Goal: Information Seeking & Learning: Learn about a topic

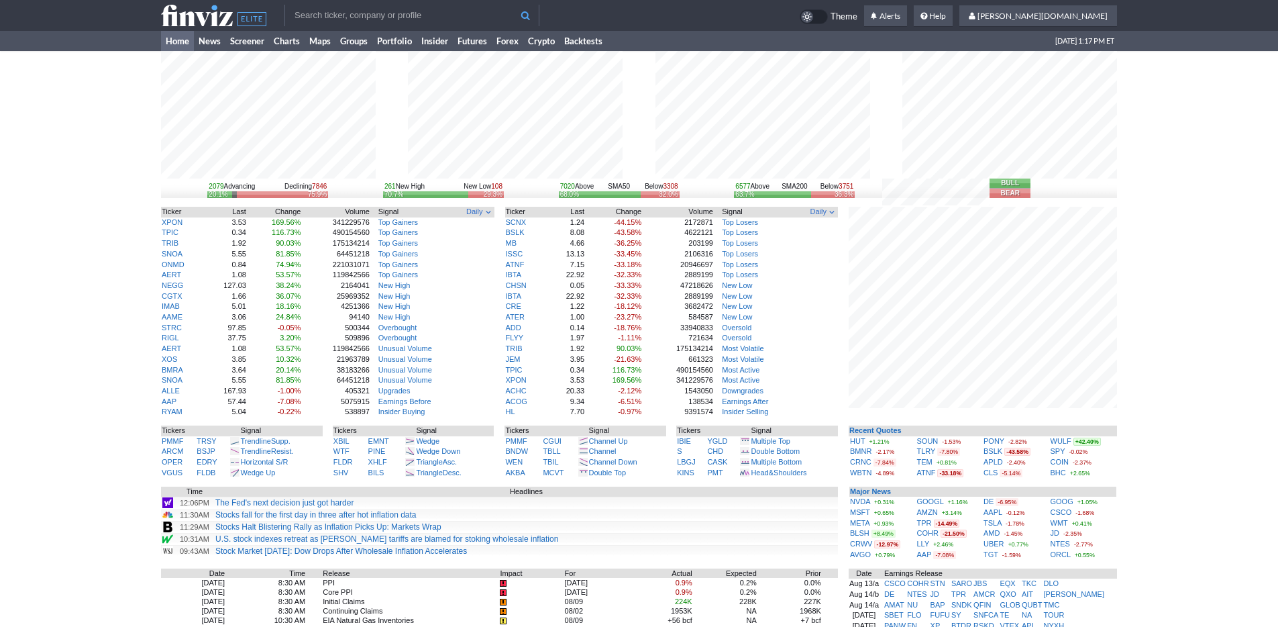
click at [1208, 354] on div "2079 Advancing Declining 7846 20.1% 75.9% 261 New High New Low 108 70.7% 29.3% …" at bounding box center [639, 428] width 1278 height 755
click at [127, 173] on div "2079 Advancing Declining 7846 20.1% 75.9% 261 New High New Low 108 70.7% 29.3% …" at bounding box center [639, 428] width 1278 height 755
click at [168, 41] on link "Home" at bounding box center [177, 41] width 33 height 20
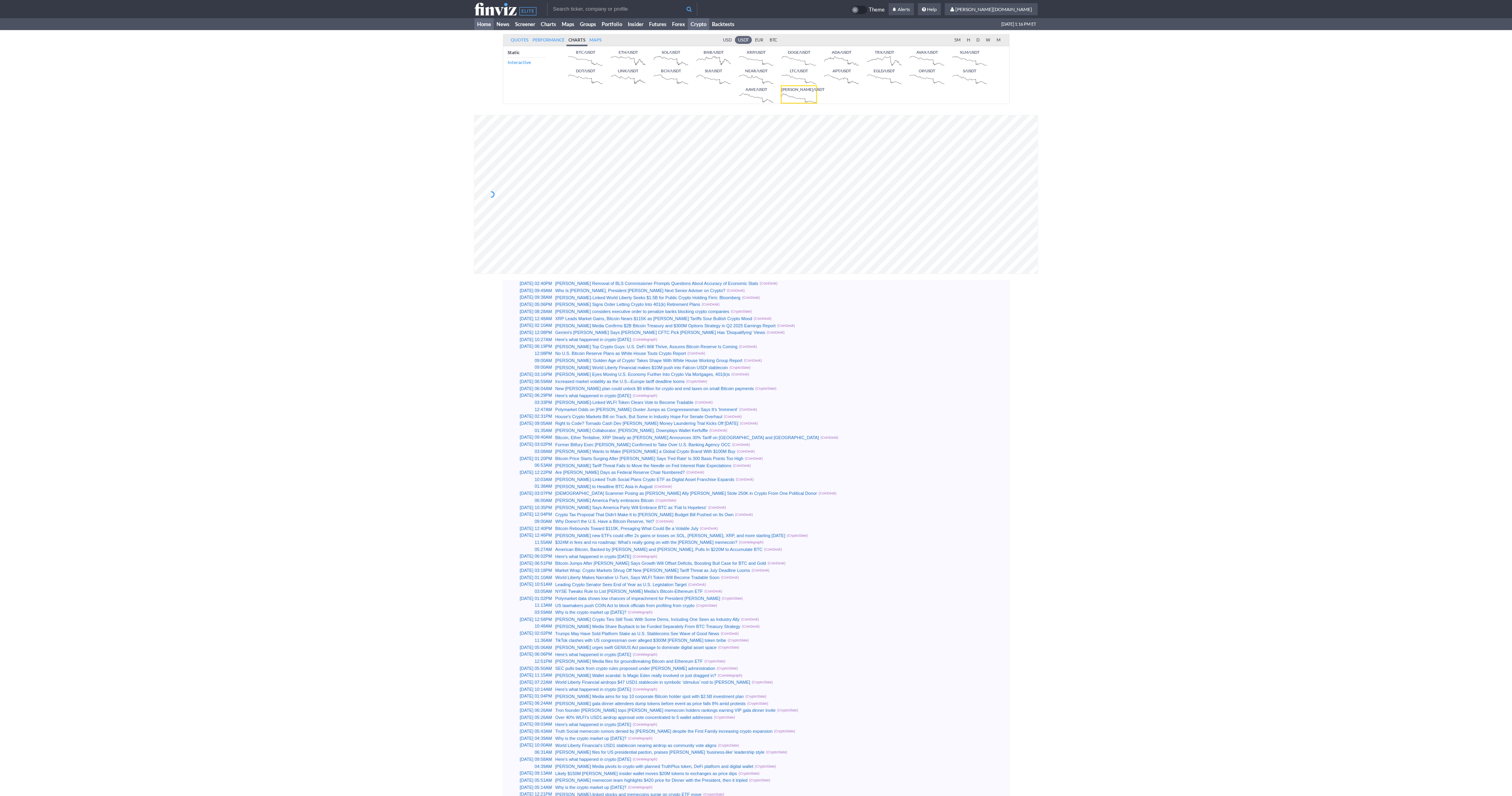
click at [486, 21] on link "Home" at bounding box center [484, 24] width 19 height 12
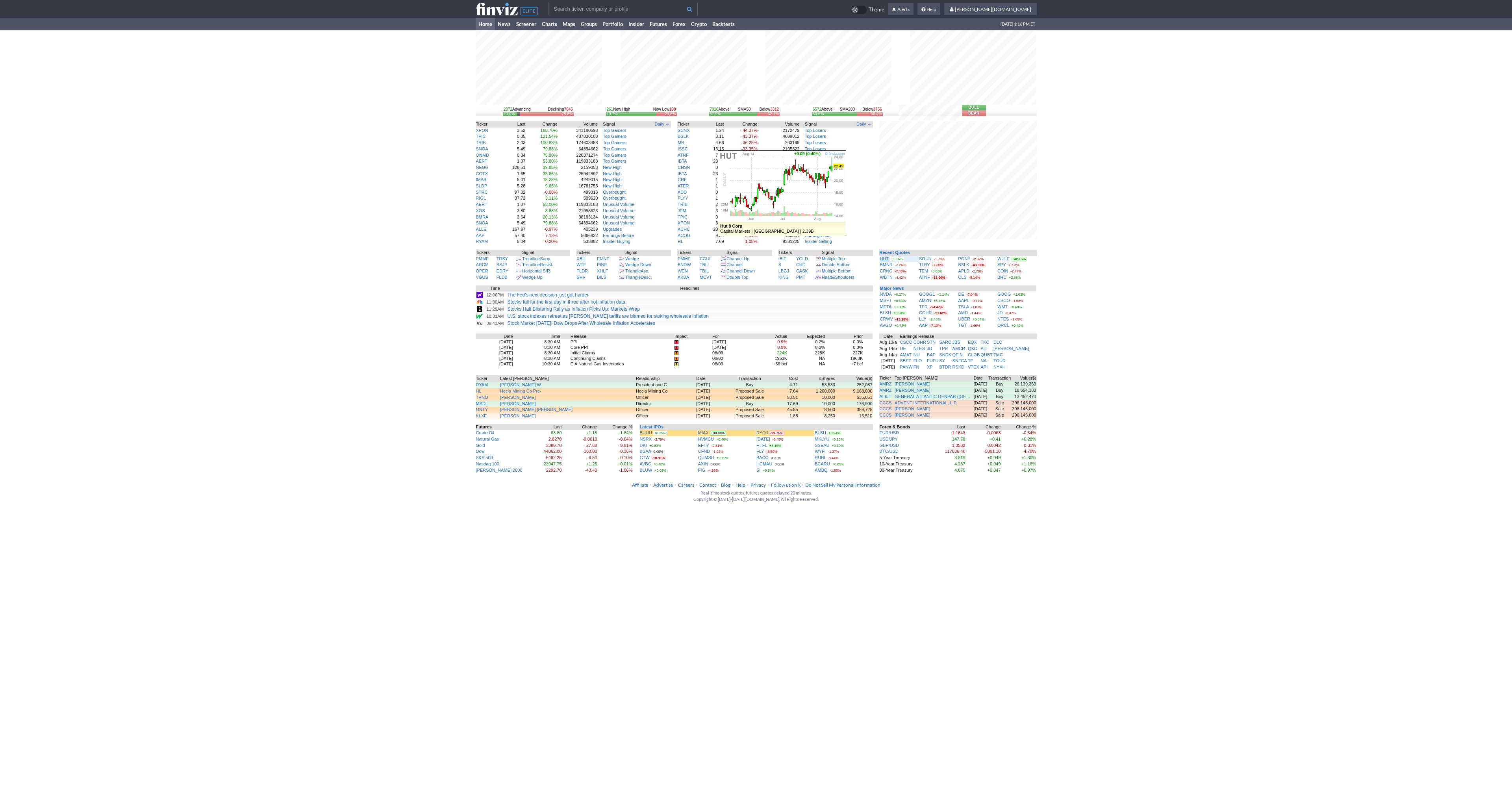
click at [887, 259] on link "HUT" at bounding box center [884, 259] width 9 height 5
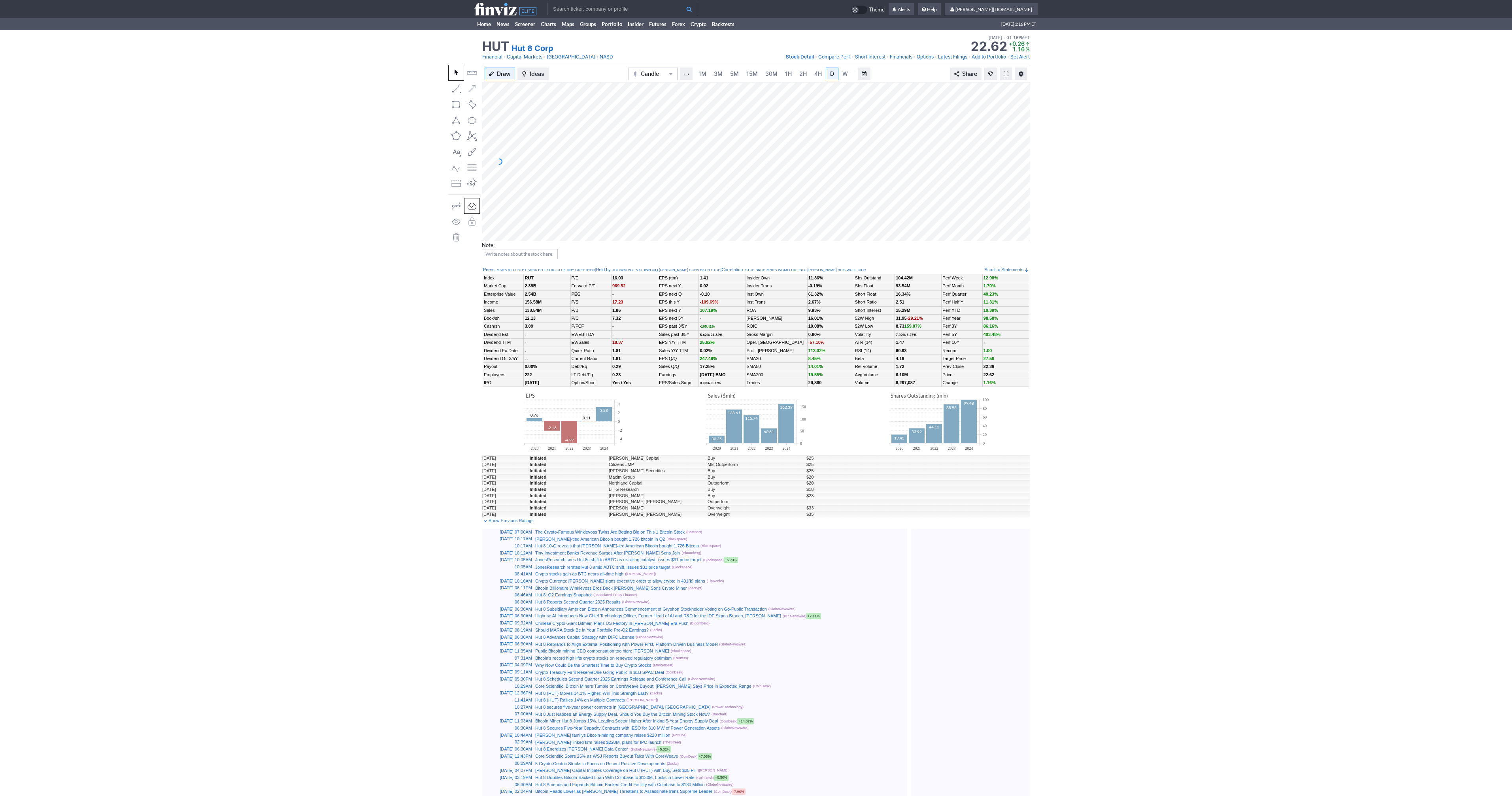
scroll to position [0, 8]
click at [1008, 71] on span at bounding box center [1006, 74] width 5 height 6
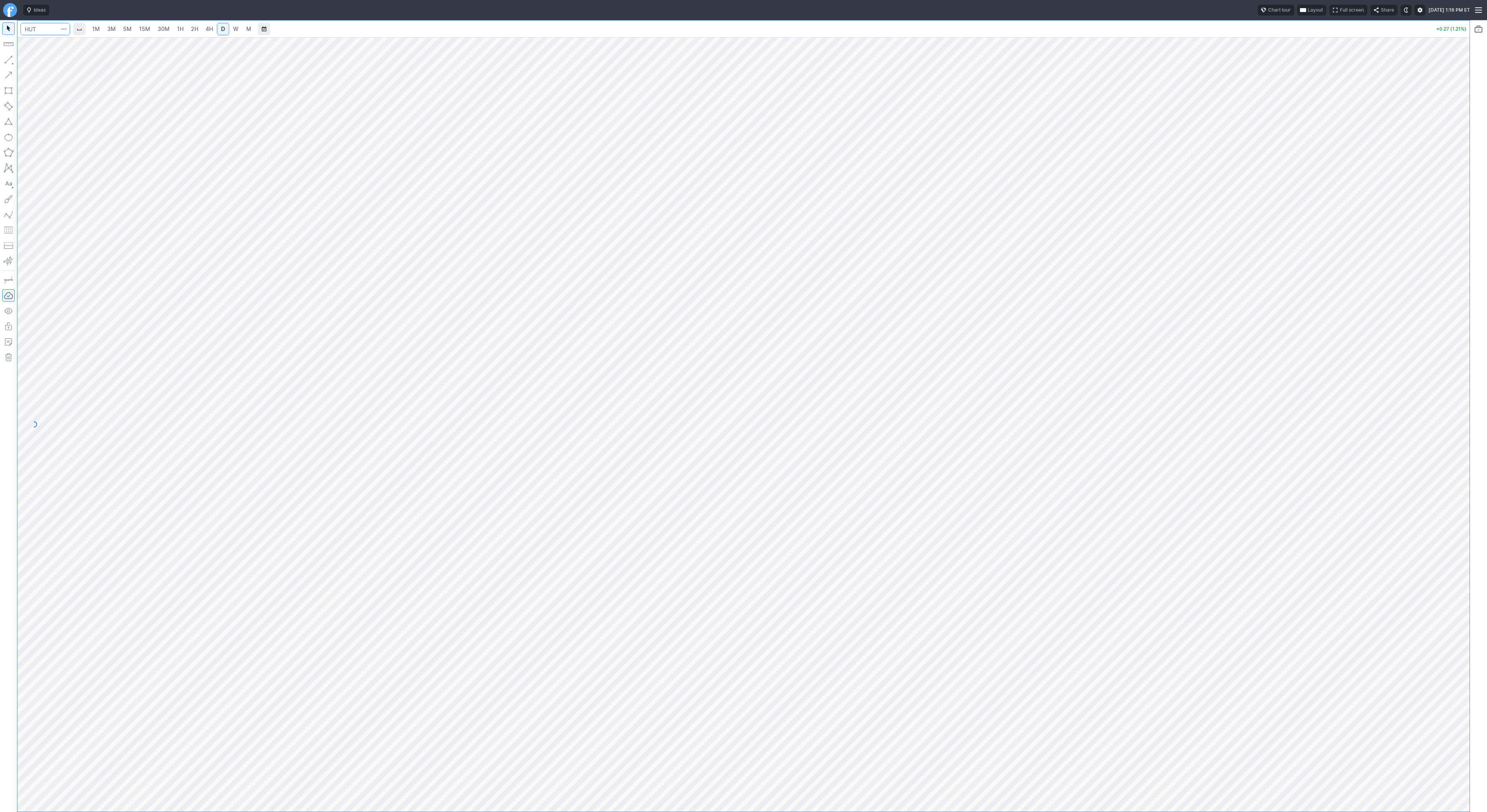
click at [23, 28] on input "Search" at bounding box center [46, 29] width 50 height 12
type input "trump"
click at [35, 59] on span "TRUMP" at bounding box center [50, 62] width 38 height 6
click at [109, 26] on span "3M" at bounding box center [111, 28] width 9 height 6
click at [165, 27] on span "30M" at bounding box center [163, 28] width 12 height 6
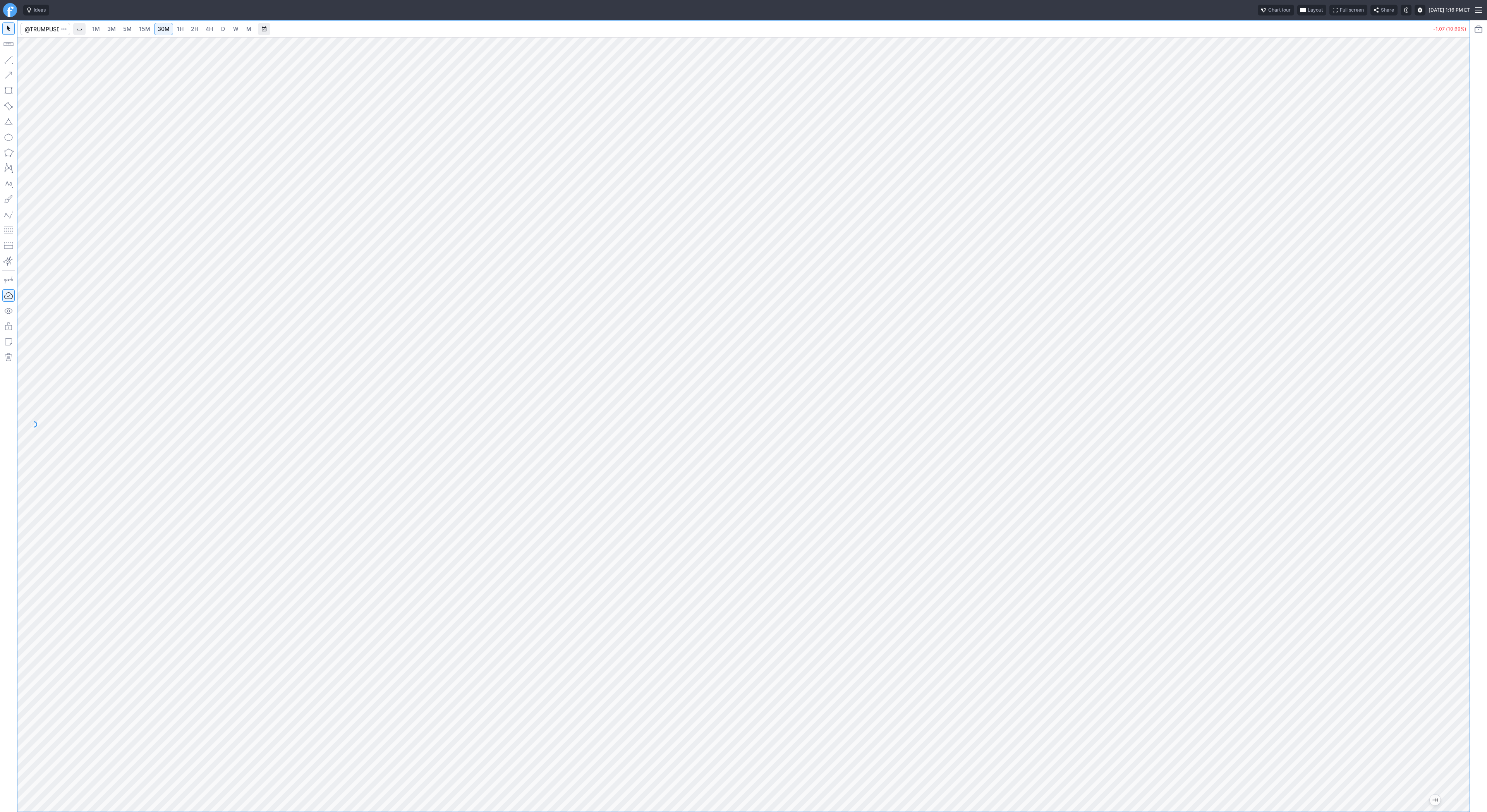
click at [221, 28] on span "D" at bounding box center [223, 28] width 4 height 6
click at [110, 29] on span "3M" at bounding box center [111, 28] width 9 height 6
click at [42, 28] on input "Search" at bounding box center [46, 29] width 50 height 12
type input "tem"
type input "soun"
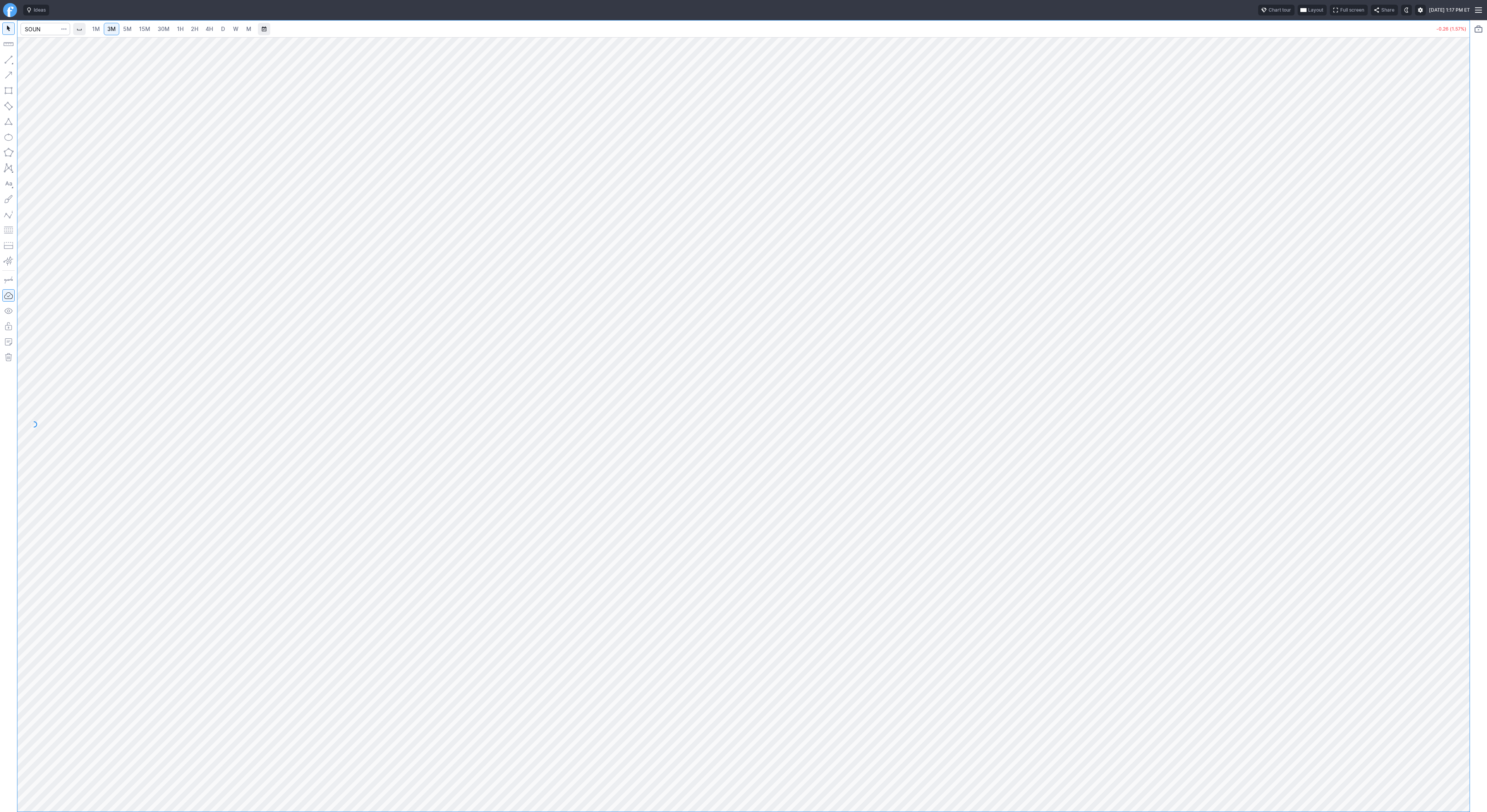
click at [61, 30] on button "button" at bounding box center [63, 29] width 11 height 12
click at [51, 28] on div at bounding box center [744, 406] width 1487 height 812
click at [42, 29] on input "Search" at bounding box center [46, 29] width 50 height 12
type input "bbai"
click at [47, 28] on input "Search" at bounding box center [46, 29] width 50 height 12
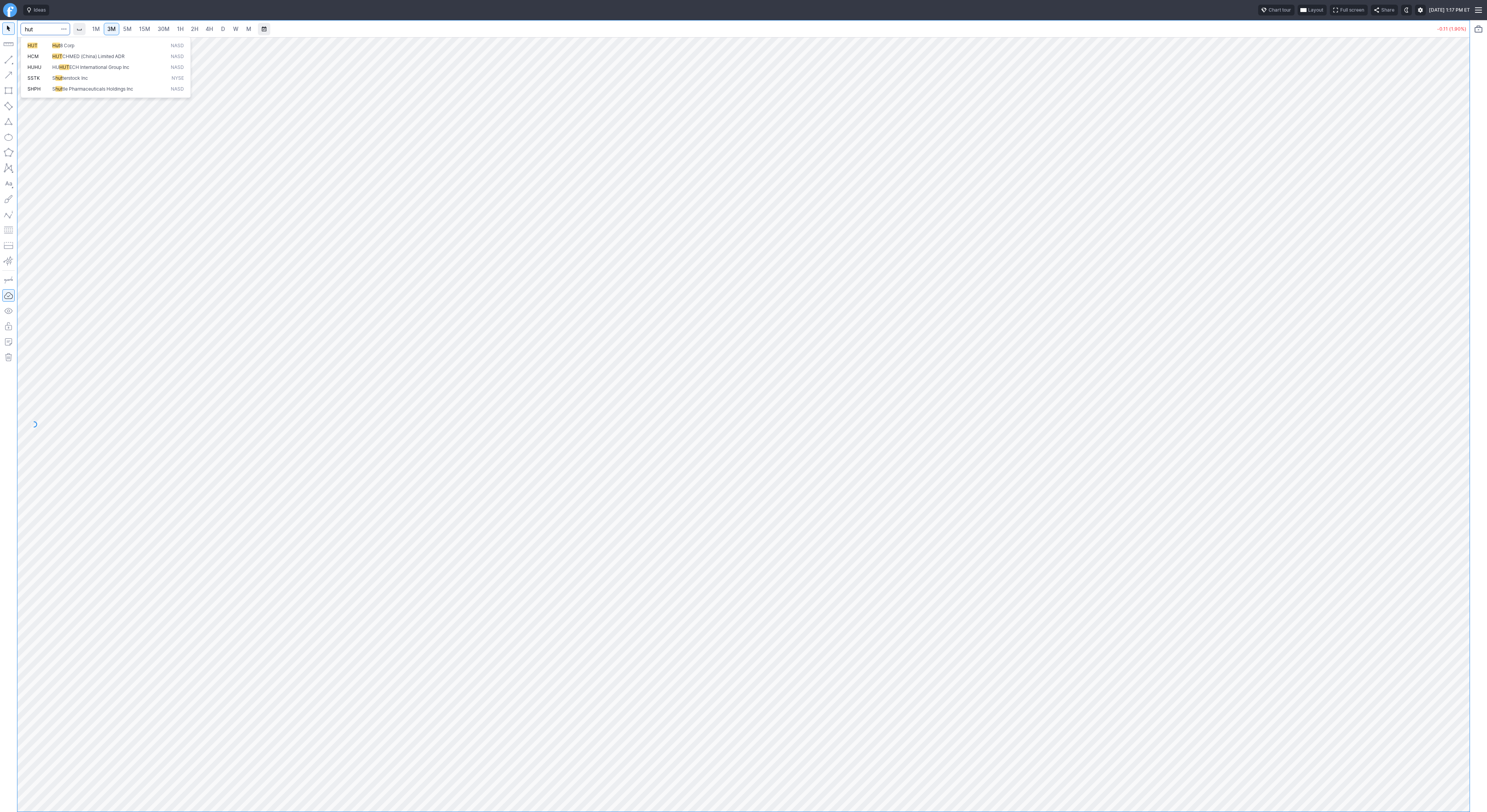
type input "hut"
click at [221, 30] on span "D" at bounding box center [223, 28] width 4 height 6
click at [236, 30] on span "W" at bounding box center [236, 28] width 5 height 6
click at [111, 28] on span "3M" at bounding box center [111, 28] width 9 height 6
click at [37, 32] on input "Search" at bounding box center [46, 29] width 50 height 12
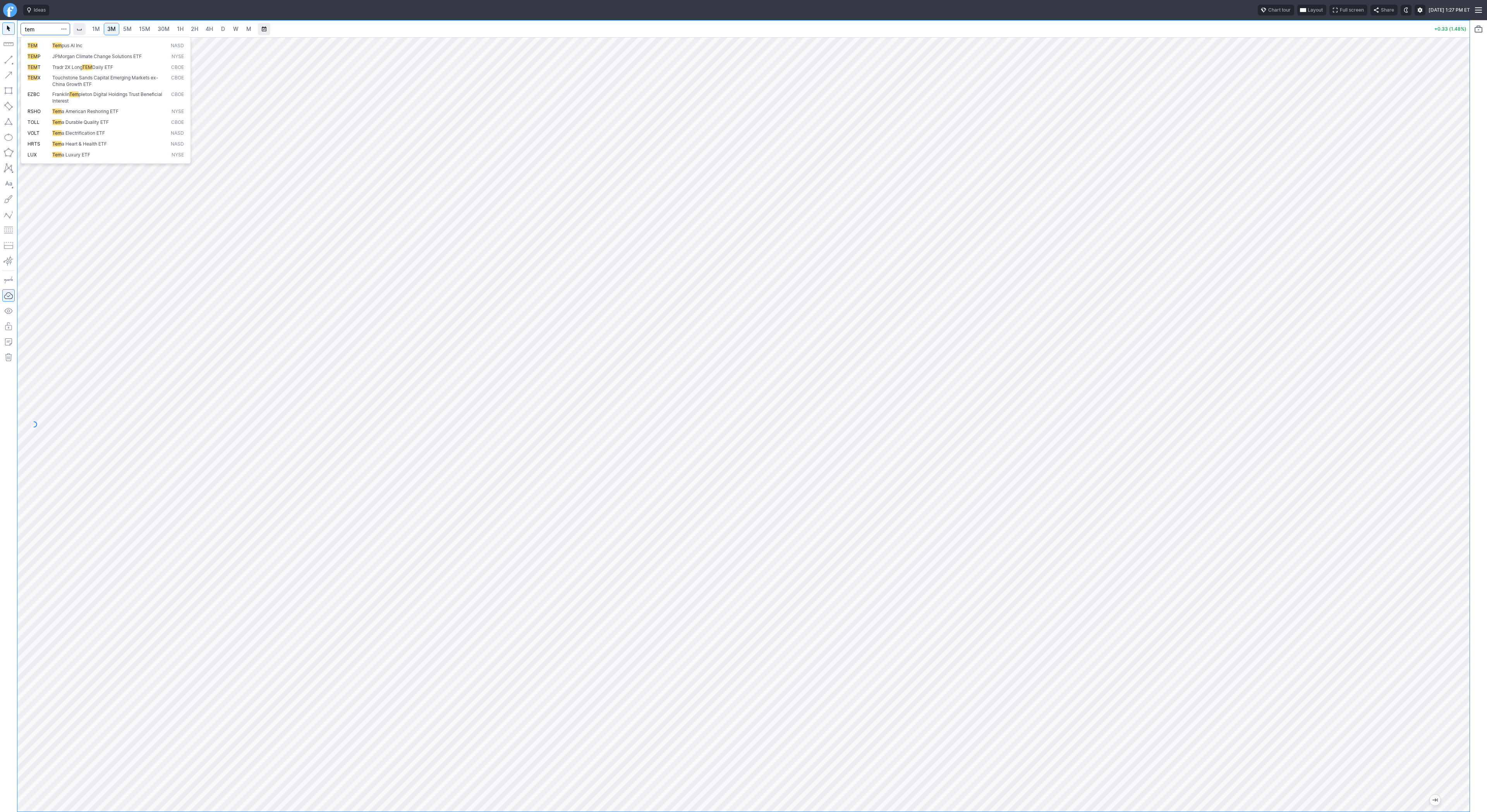
type input "tem"
click at [217, 25] on link "D" at bounding box center [223, 29] width 12 height 12
drag, startPoint x: 1460, startPoint y: 225, endPoint x: 1468, endPoint y: 437, distance: 212.2
click at [1483, 466] on div "1M 3M 5M 15M 30M 1H 2H 4H D W M +0.33 (0.47%)" at bounding box center [744, 416] width 1487 height 792
click at [113, 28] on span "3M" at bounding box center [111, 28] width 9 height 6
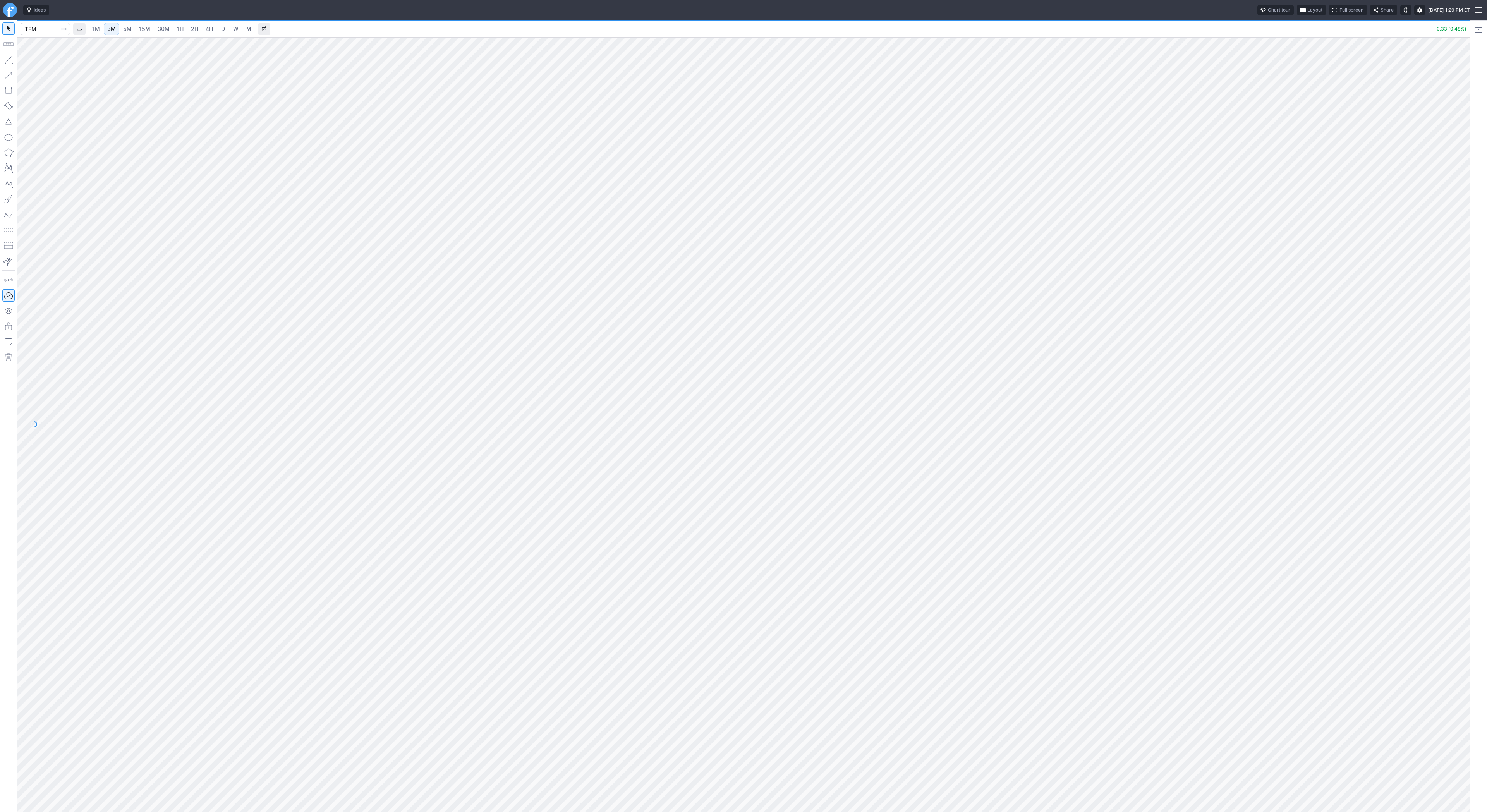
click at [175, 35] on div "1M 3M 5M 15M 30M 1H 2H 4H D W M" at bounding box center [171, 29] width 167 height 14
click at [175, 33] on link "1H" at bounding box center [180, 29] width 13 height 12
click at [0, 100] on html "Ideas Chart tour Layout Full screen Share Thu AUG 14 2025 1:45 PM ET 1M 3M 5M 1…" at bounding box center [744, 406] width 1487 height 812
click at [211, 29] on span "4H" at bounding box center [209, 28] width 8 height 6
click at [115, 31] on link "3M" at bounding box center [111, 29] width 16 height 12
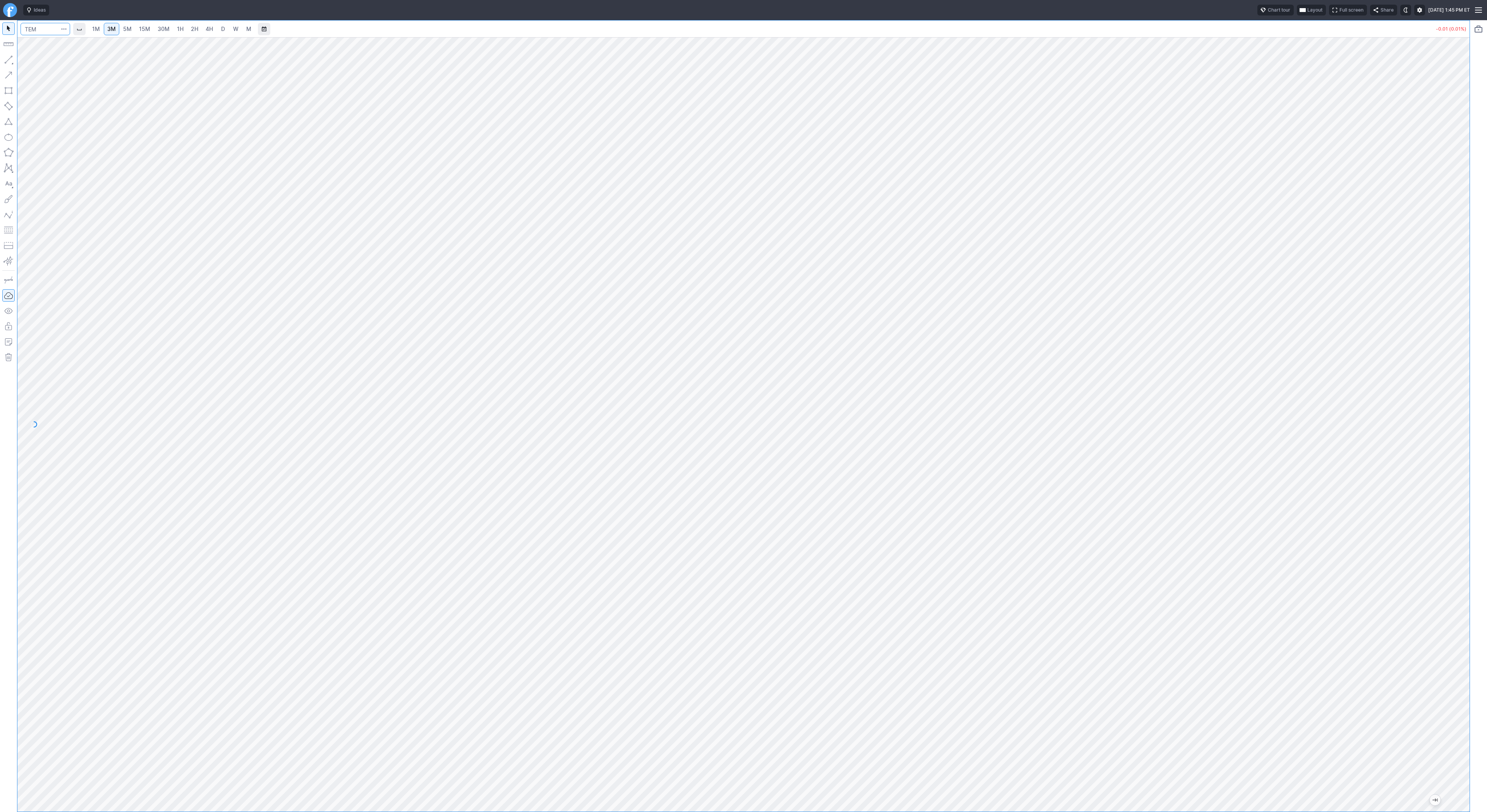
click at [39, 32] on input "Search" at bounding box center [46, 29] width 50 height 12
type input "hut"
click at [49, 48] on span "HUT" at bounding box center [40, 46] width 25 height 6
click at [37, 27] on input "Search" at bounding box center [46, 29] width 50 height 12
click at [32, 26] on input "Search" at bounding box center [46, 29] width 50 height 12
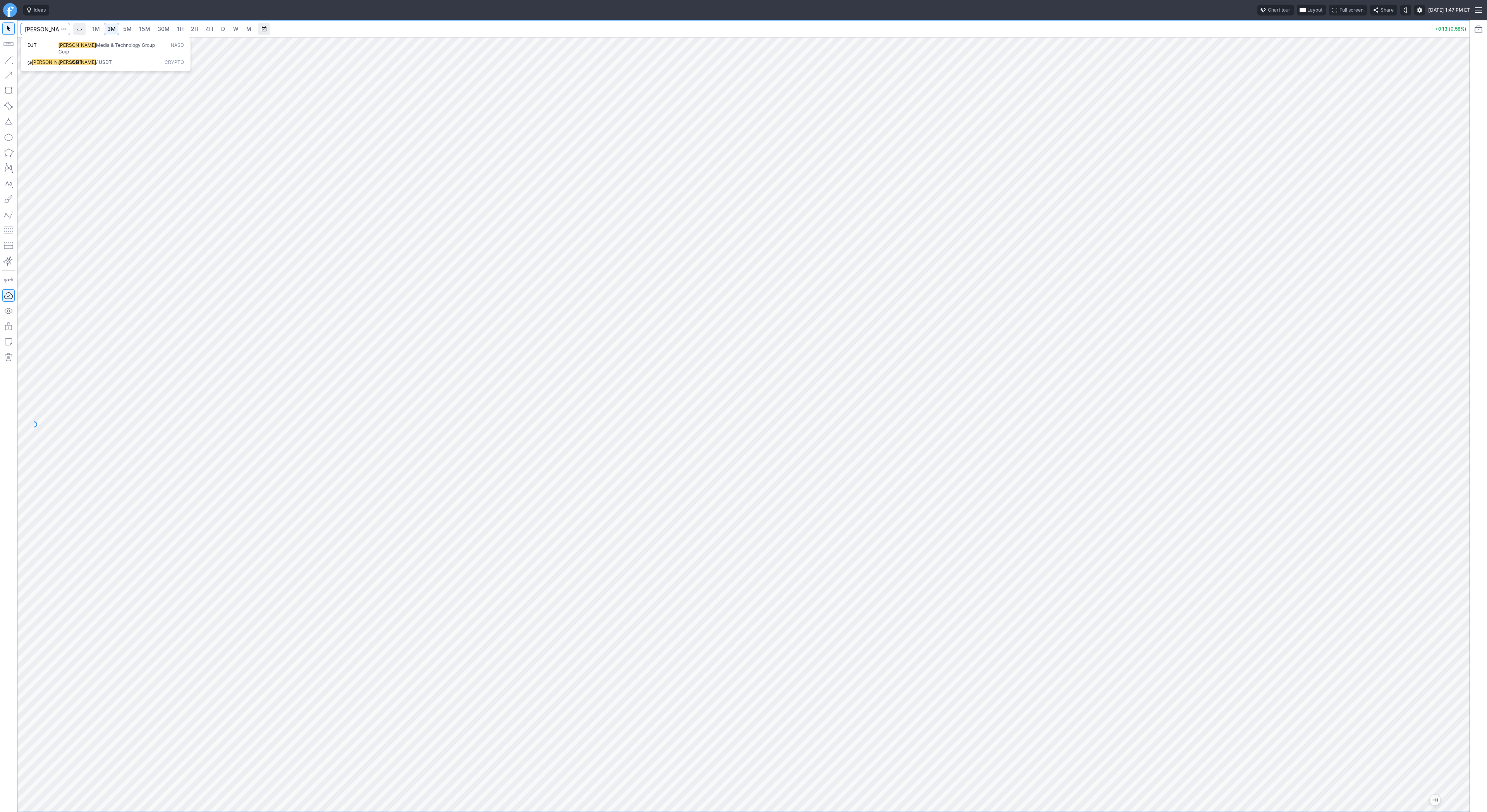
type input "trump"
click at [59, 59] on span "Trump / USDT" at bounding box center [110, 62] width 106 height 6
click at [197, 29] on link "2H" at bounding box center [195, 29] width 14 height 12
click at [208, 30] on span "4H" at bounding box center [209, 28] width 8 height 6
drag, startPoint x: 30, startPoint y: 61, endPoint x: 42, endPoint y: 80, distance: 22.5
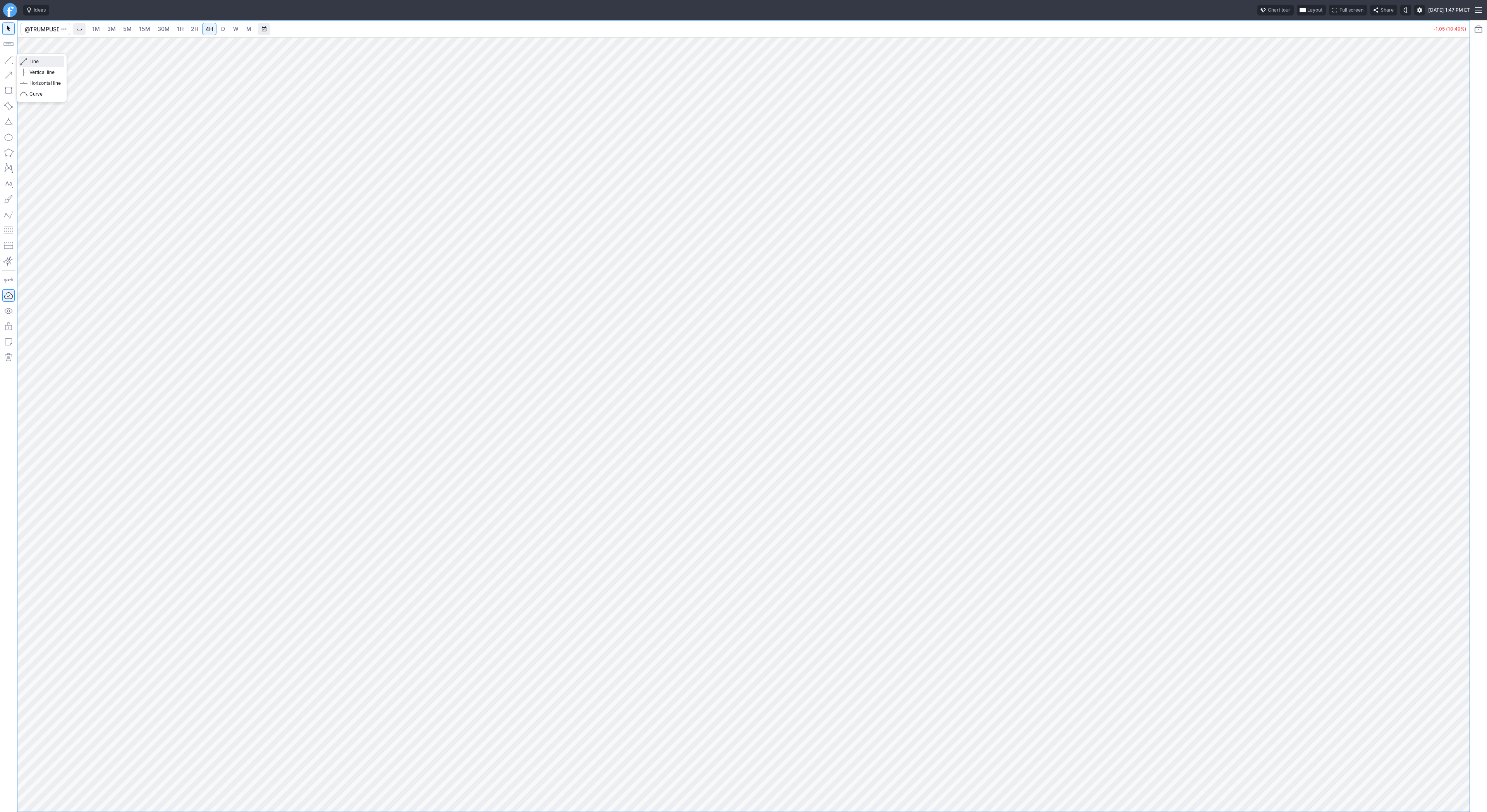
click at [30, 60] on span "Line" at bounding box center [45, 61] width 31 height 8
click at [32, 61] on span "Line" at bounding box center [45, 61] width 31 height 8
drag, startPoint x: 1466, startPoint y: 422, endPoint x: 1457, endPoint y: 589, distance: 167.2
click at [1469, 615] on div at bounding box center [1462, 422] width 16 height 755
click at [1444, 493] on div at bounding box center [744, 424] width 1452 height 774
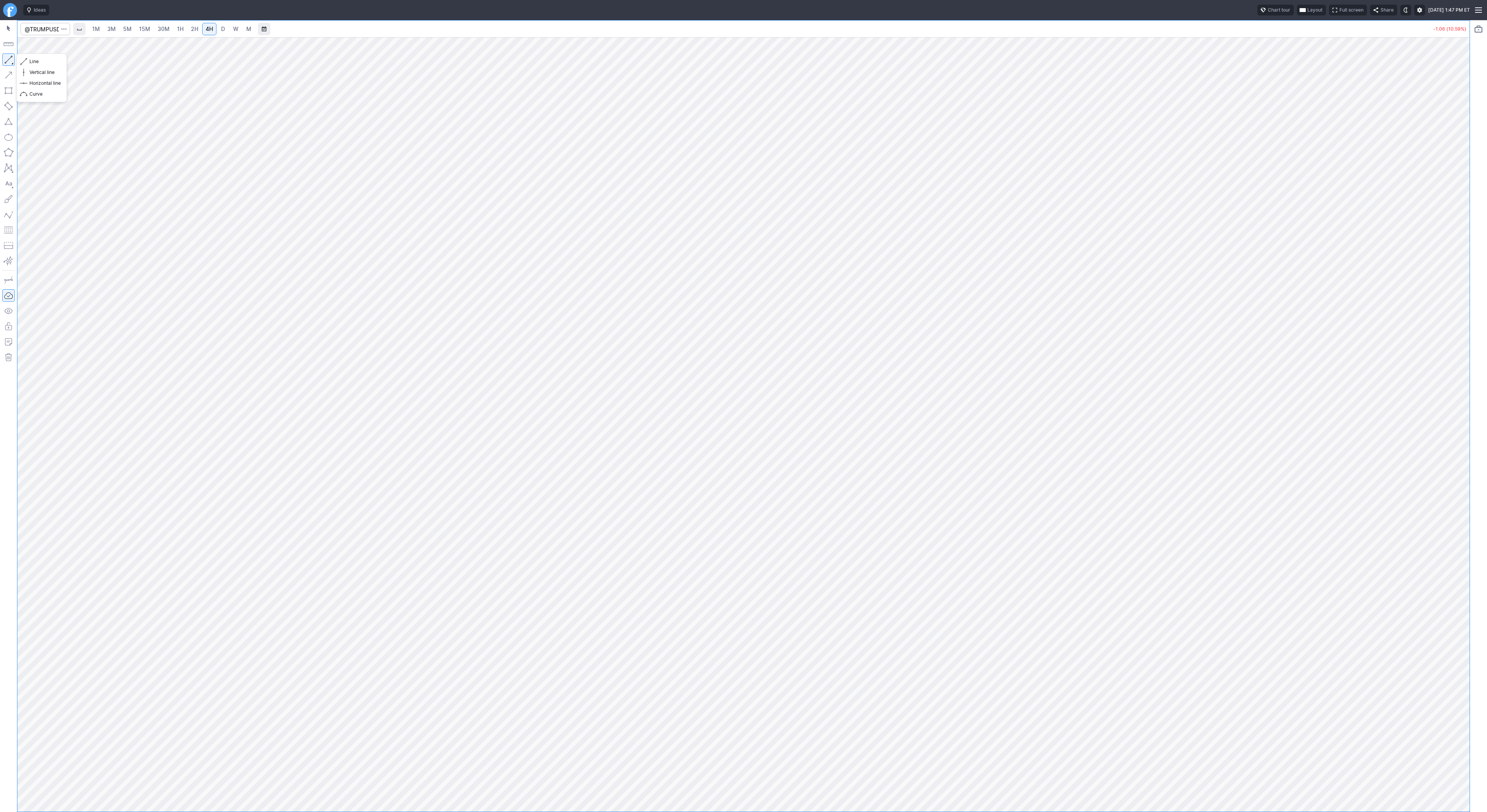
click at [6, 57] on button "button" at bounding box center [8, 59] width 12 height 12
click at [33, 58] on span "Line" at bounding box center [45, 61] width 31 height 8
click at [116, 25] on link "3M" at bounding box center [111, 29] width 16 height 12
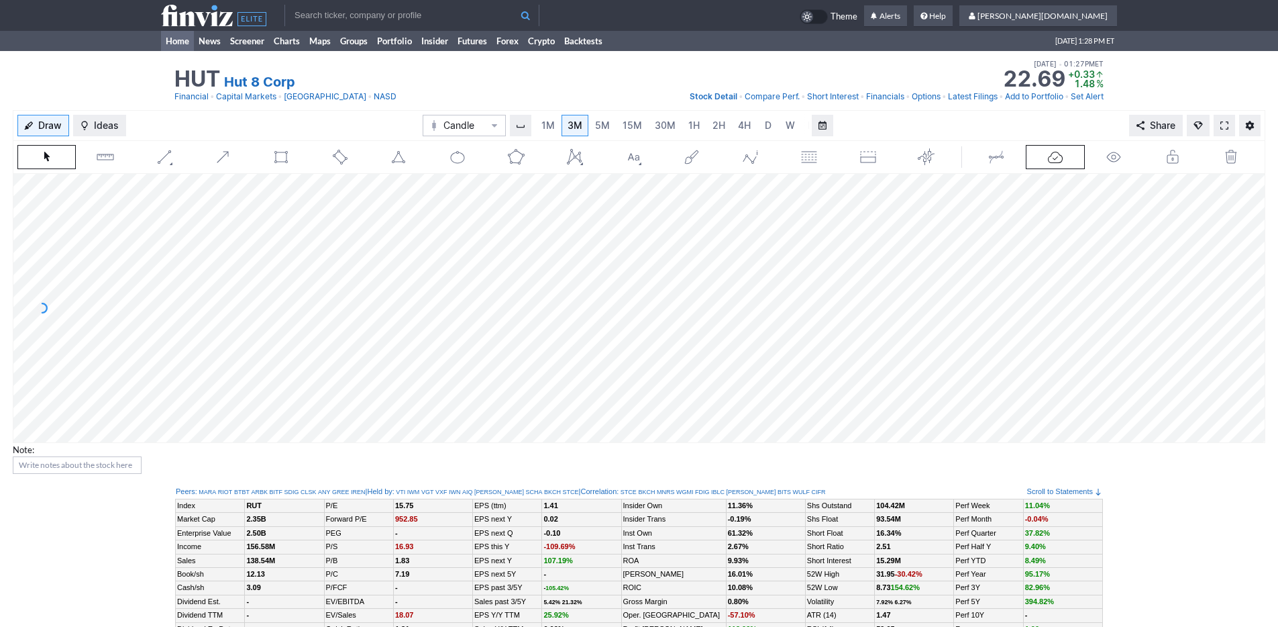
click at [175, 46] on link "Home" at bounding box center [177, 41] width 33 height 20
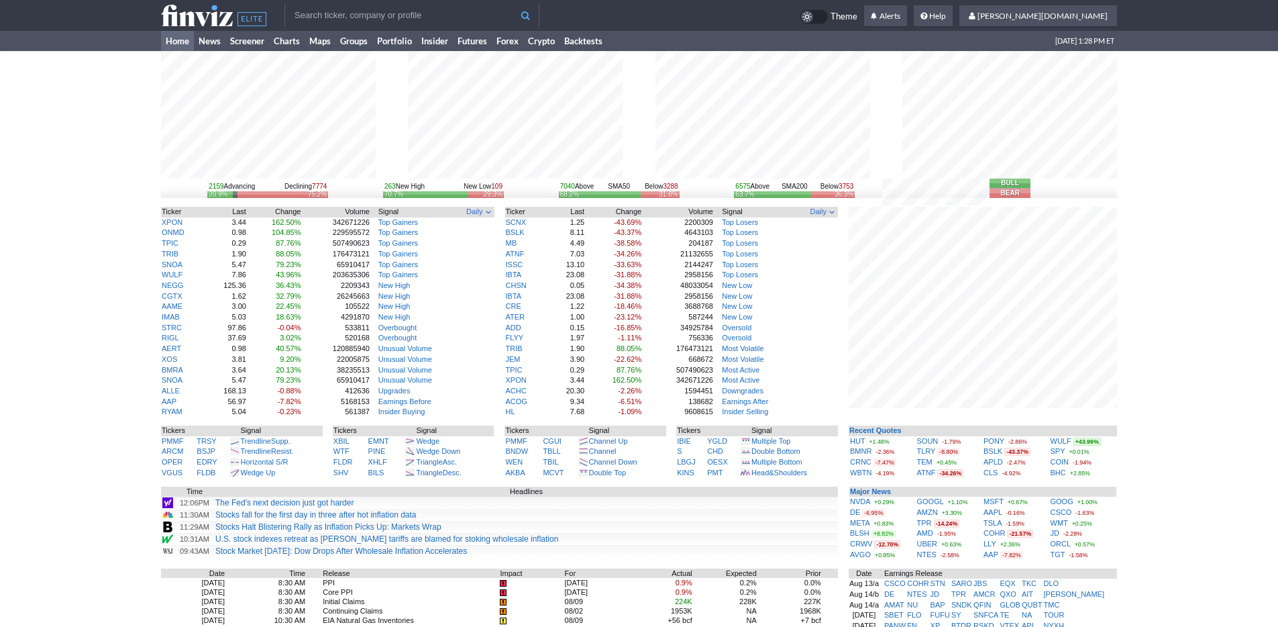
click at [1248, 439] on div "2159 Advancing Declining 7774 20.9% 75.2% 263 New High New Low 109 70.7% 29.3% …" at bounding box center [639, 428] width 1278 height 755
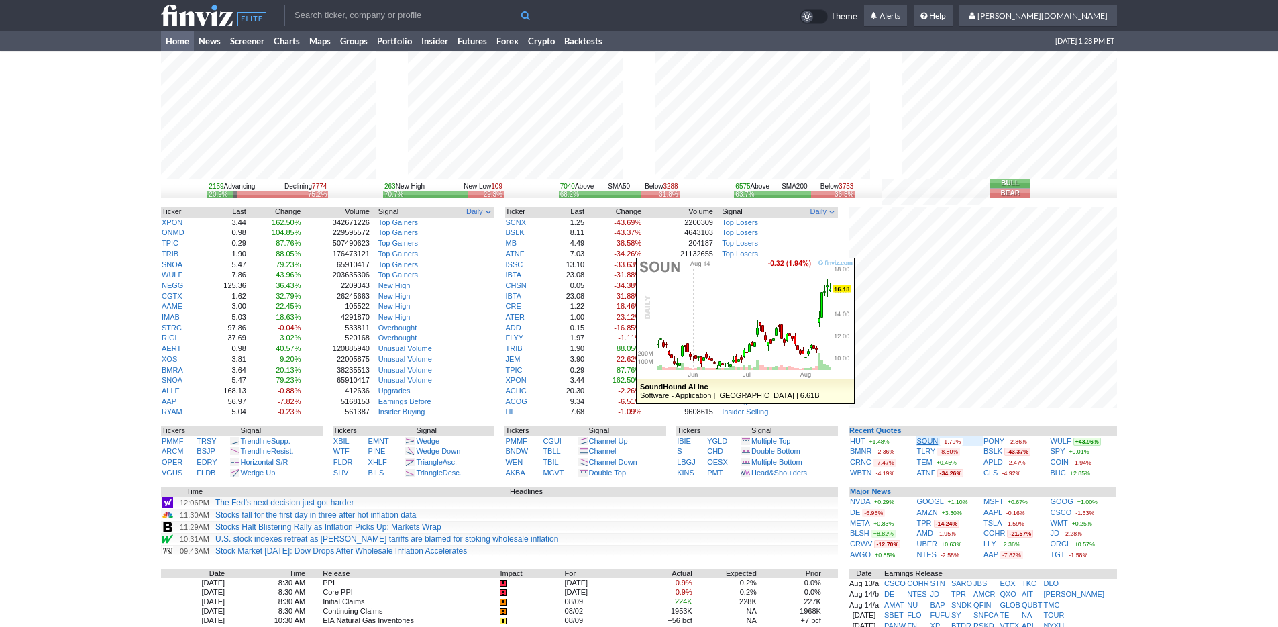
click at [924, 442] on link "SOUN" at bounding box center [927, 441] width 21 height 8
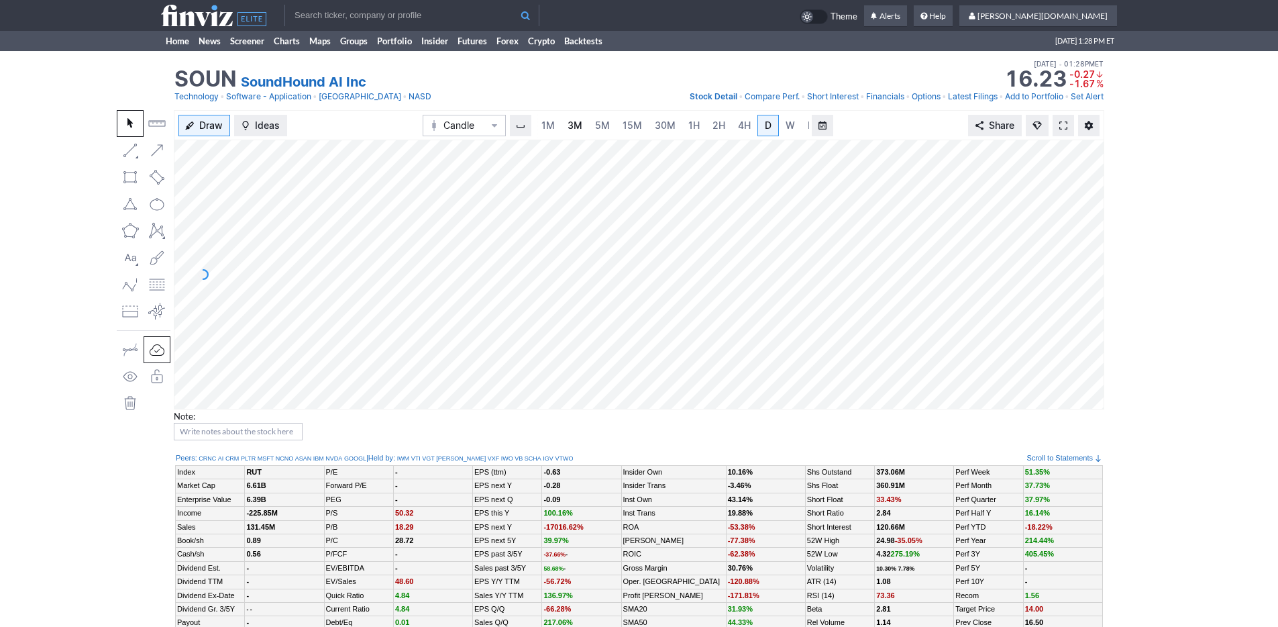
scroll to position [0, 13]
click at [568, 122] on link "3M" at bounding box center [561, 125] width 27 height 21
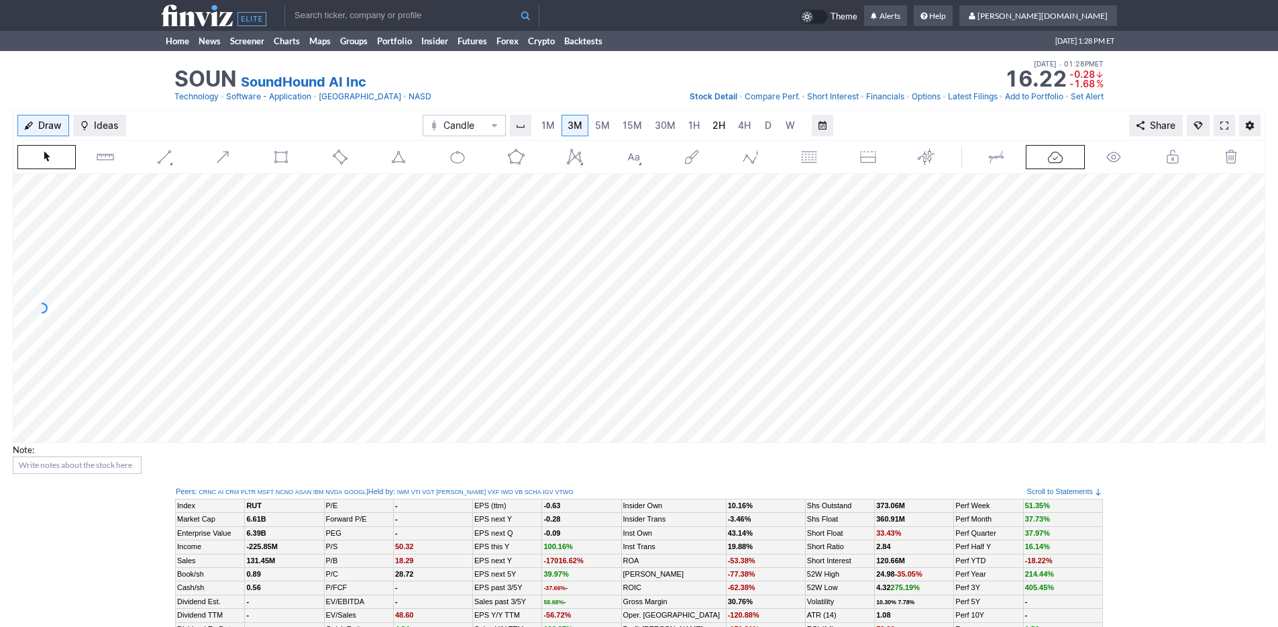
click at [720, 129] on span "2H" at bounding box center [718, 124] width 13 height 11
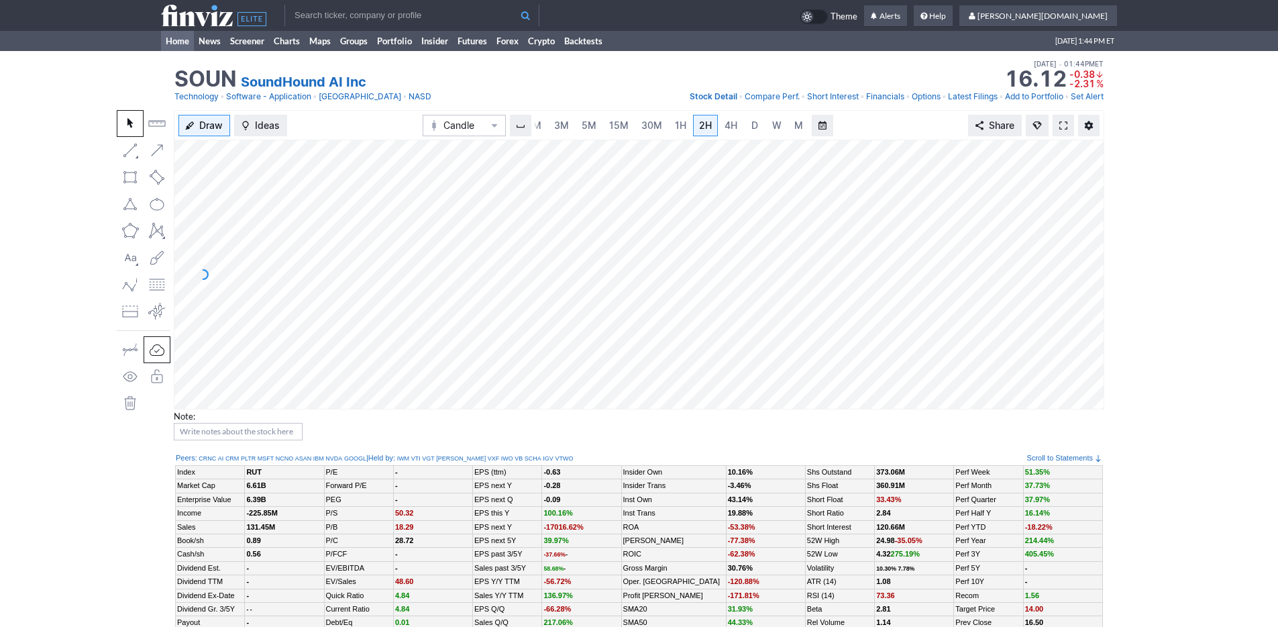
click at [173, 37] on link "Home" at bounding box center [177, 41] width 33 height 20
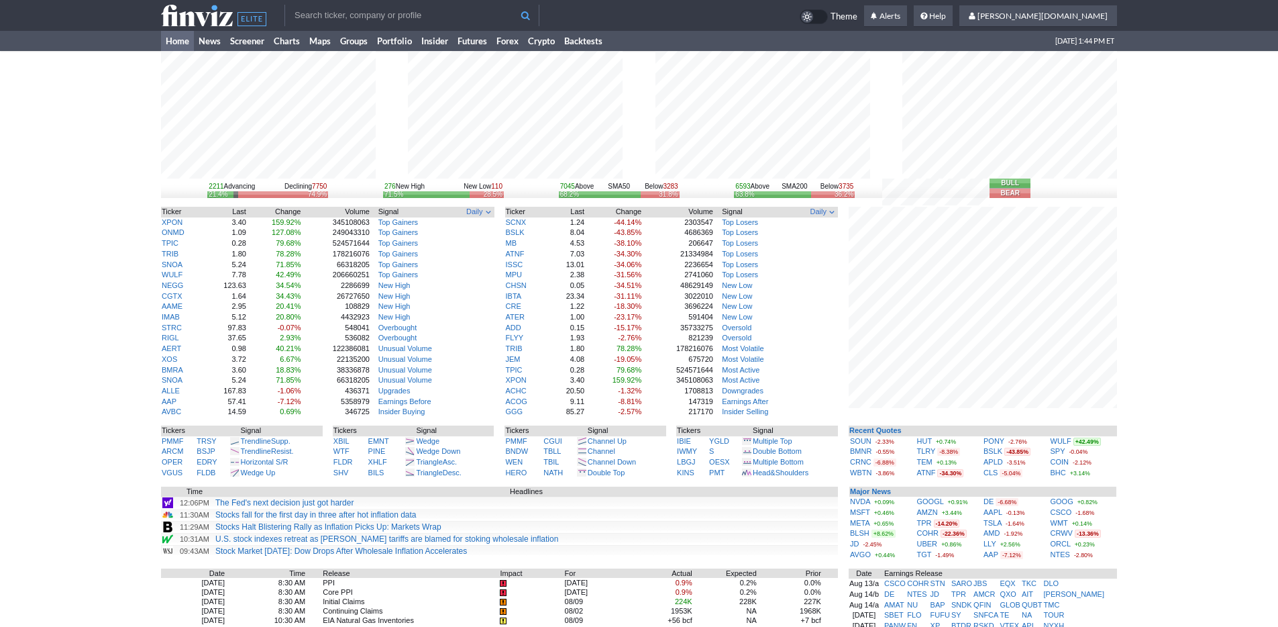
click at [1148, 415] on div "2211 Advancing Declining 7750 21.4% 74.9% 276 New High New Low 110 71.5% 28.5% …" at bounding box center [639, 428] width 1278 height 755
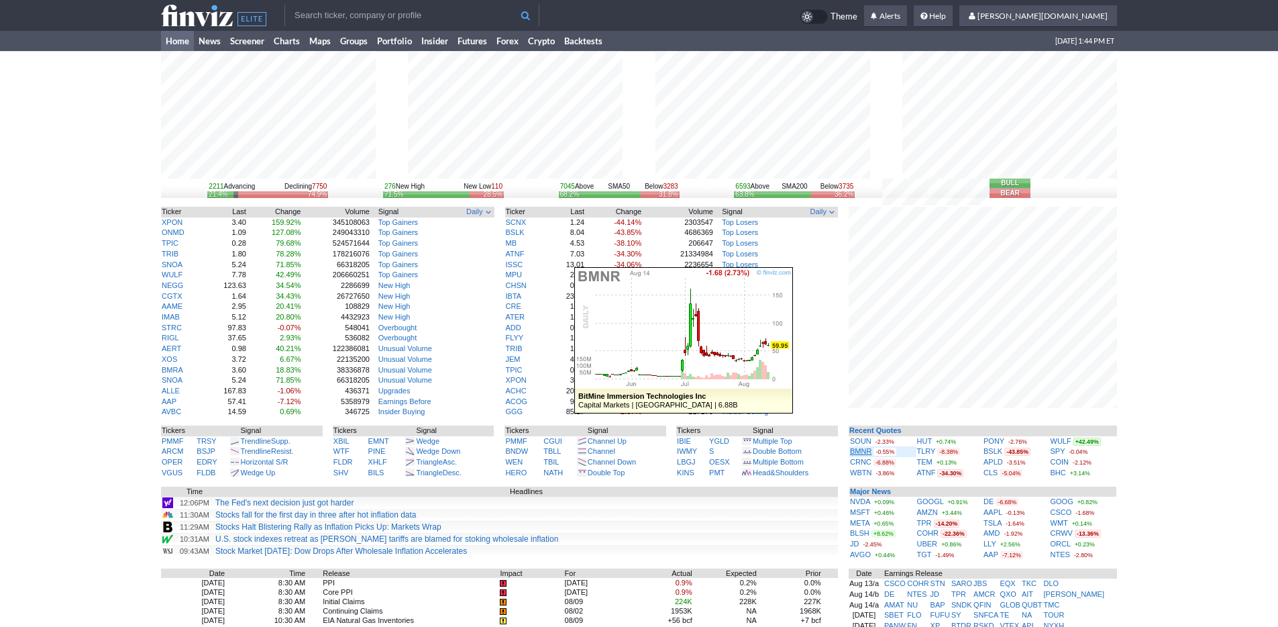
click at [862, 451] on link "BMNR" at bounding box center [860, 451] width 21 height 8
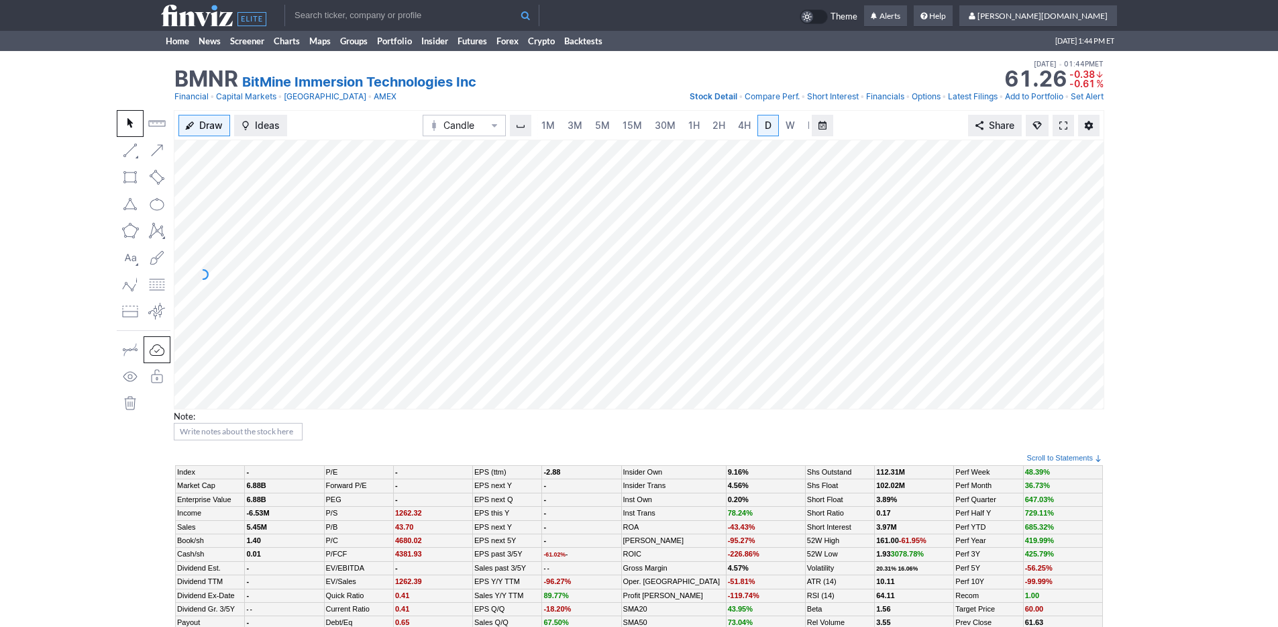
scroll to position [0, 13]
click at [568, 131] on link "3M" at bounding box center [561, 125] width 27 height 21
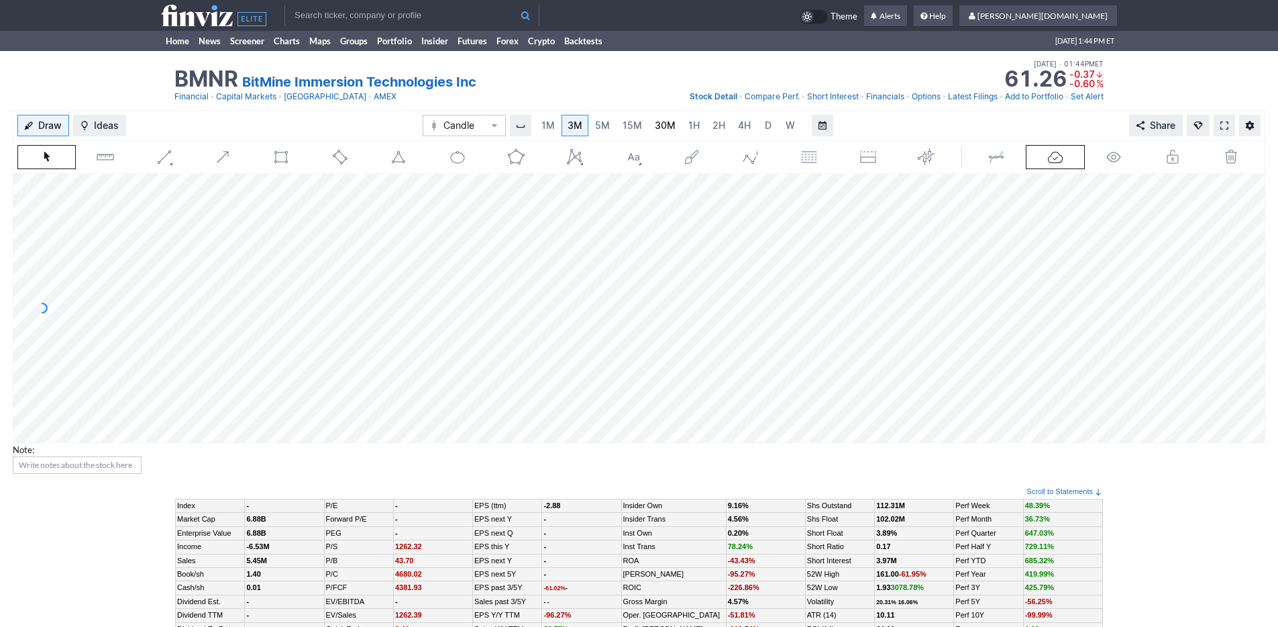
click at [649, 131] on link "30M" at bounding box center [665, 125] width 33 height 21
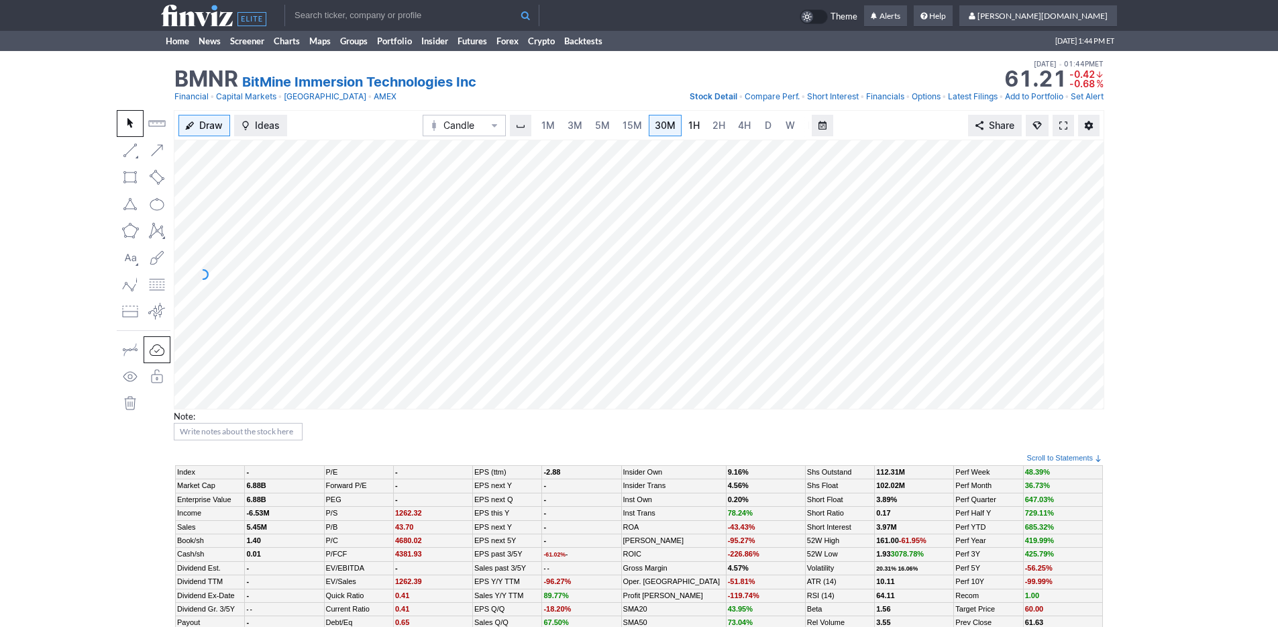
click at [698, 122] on link "1H" at bounding box center [693, 125] width 23 height 21
click at [379, 11] on input "text" at bounding box center [411, 15] width 255 height 21
